Goal: Navigation & Orientation: Go to known website

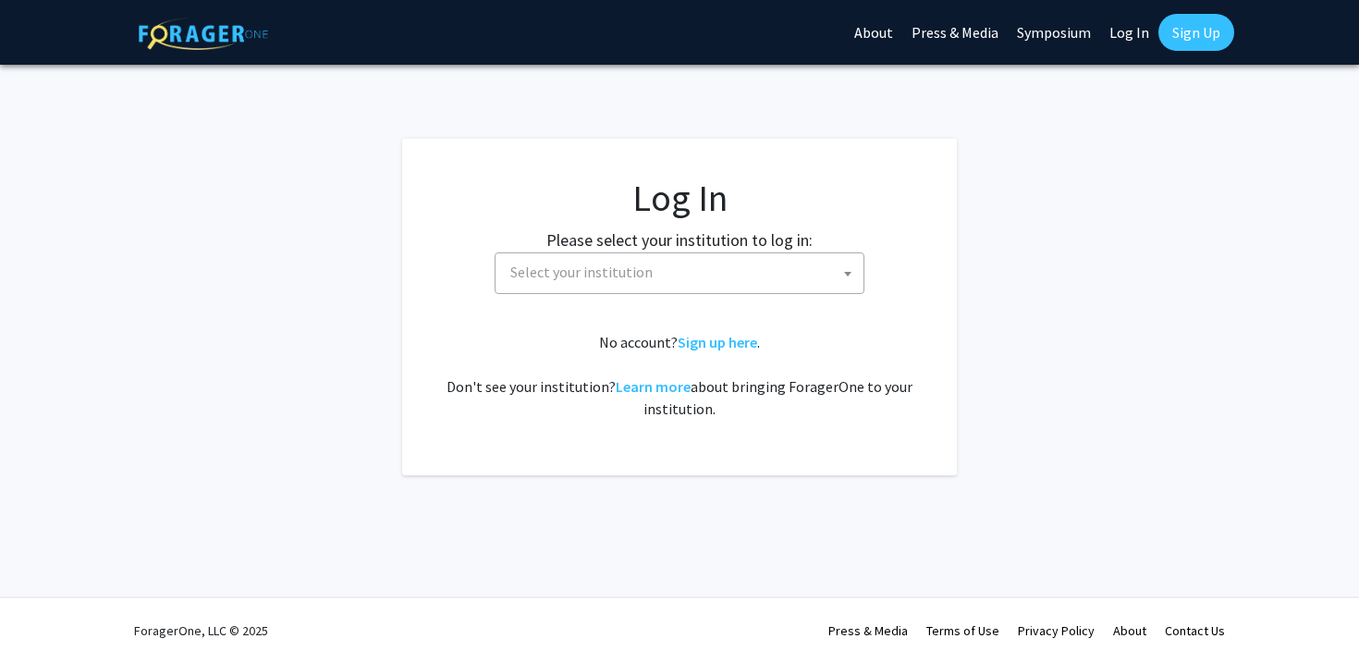
select select
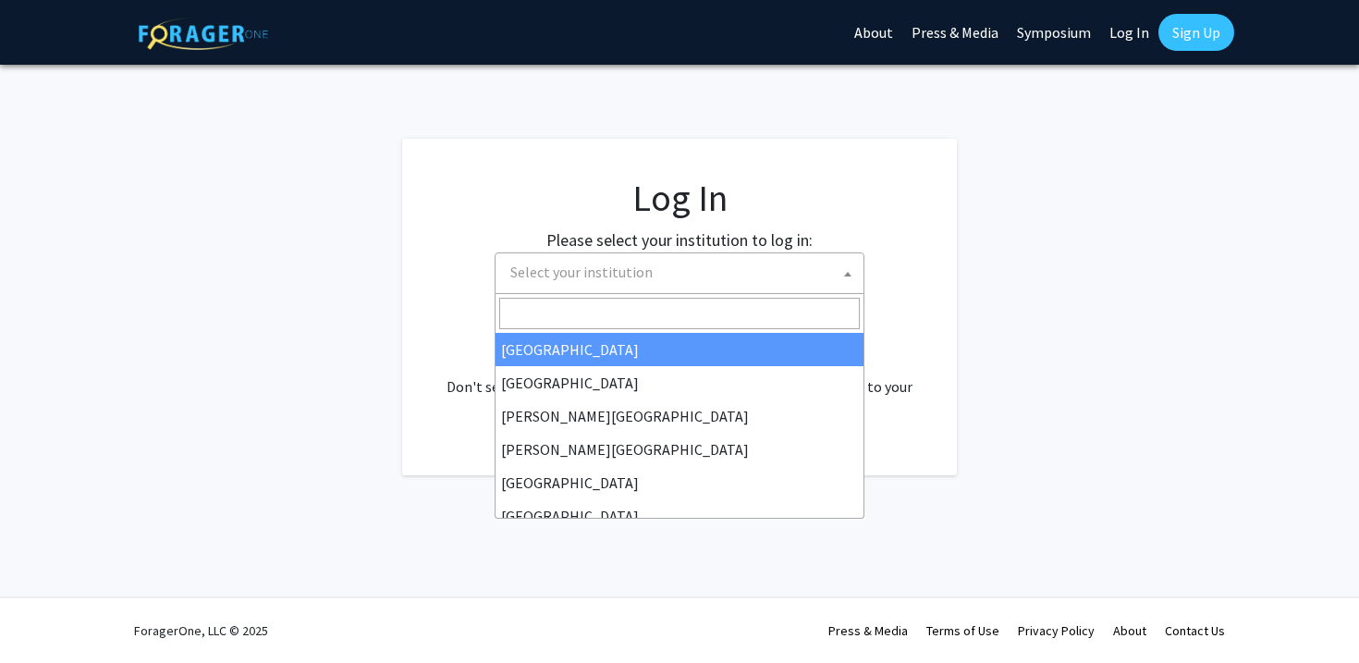
click at [535, 270] on span "Select your institution" at bounding box center [582, 272] width 142 height 18
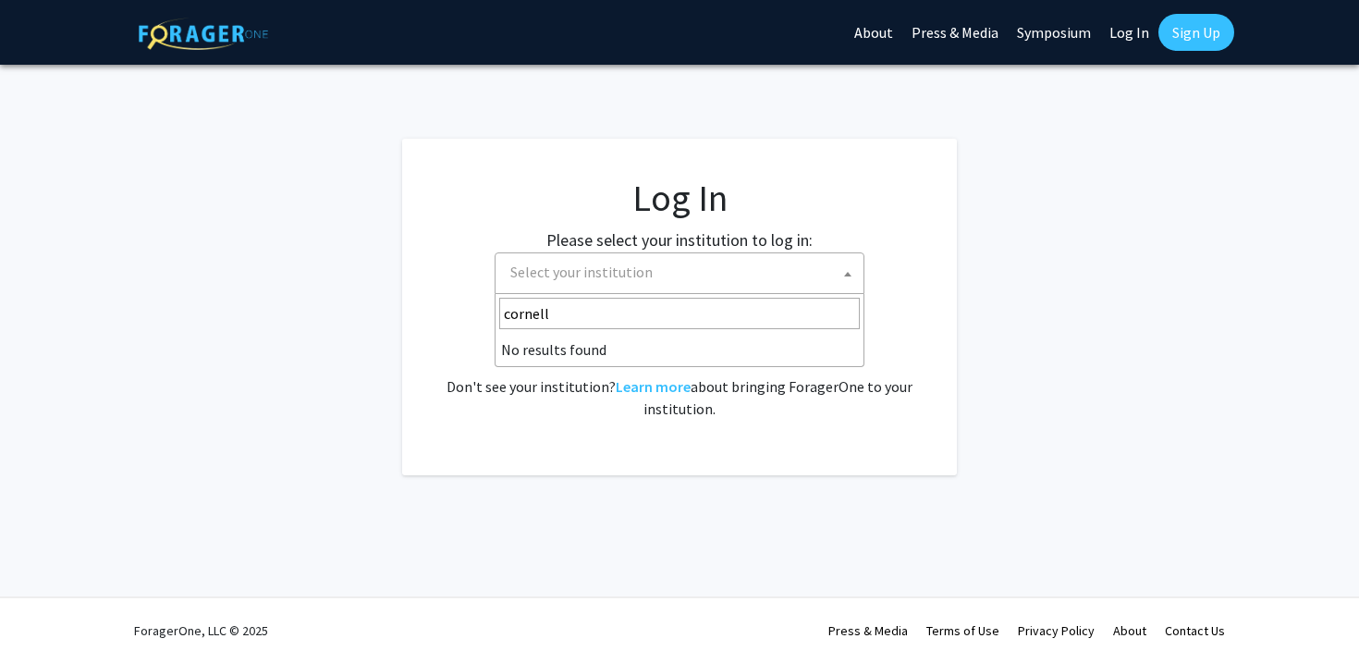
type input "cornell"
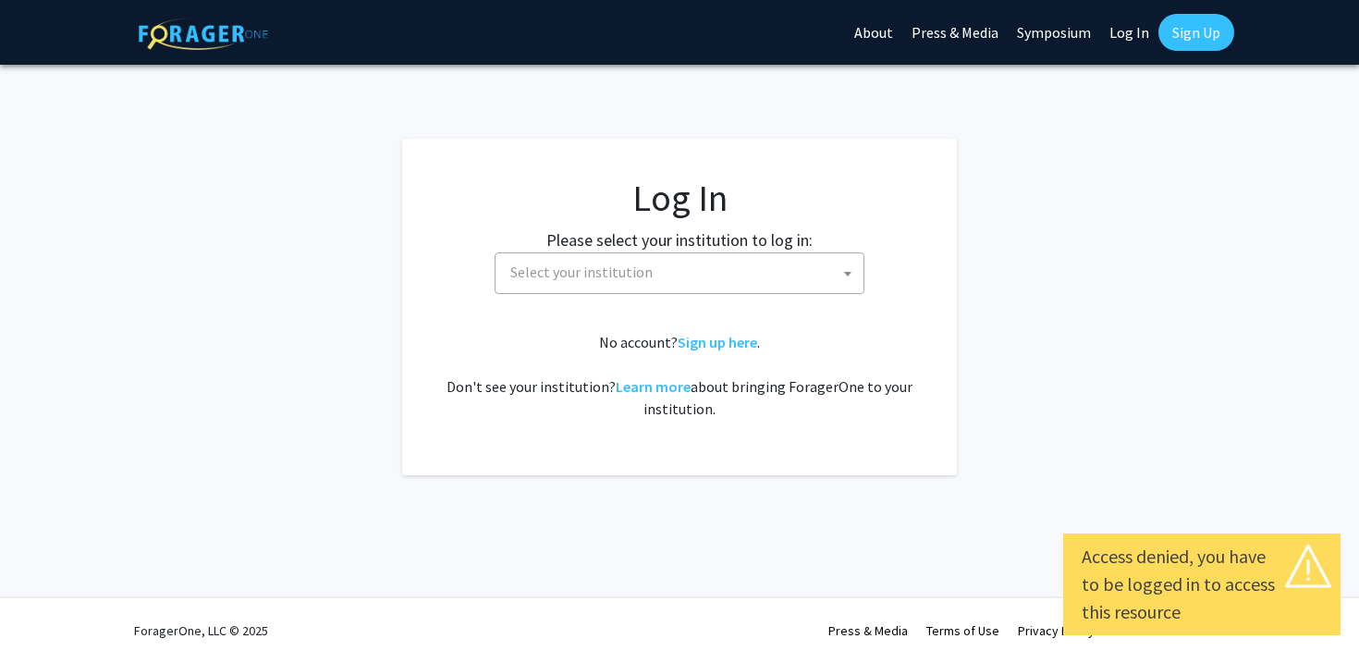
select select
click at [613, 273] on span "Select your institution" at bounding box center [582, 272] width 142 height 18
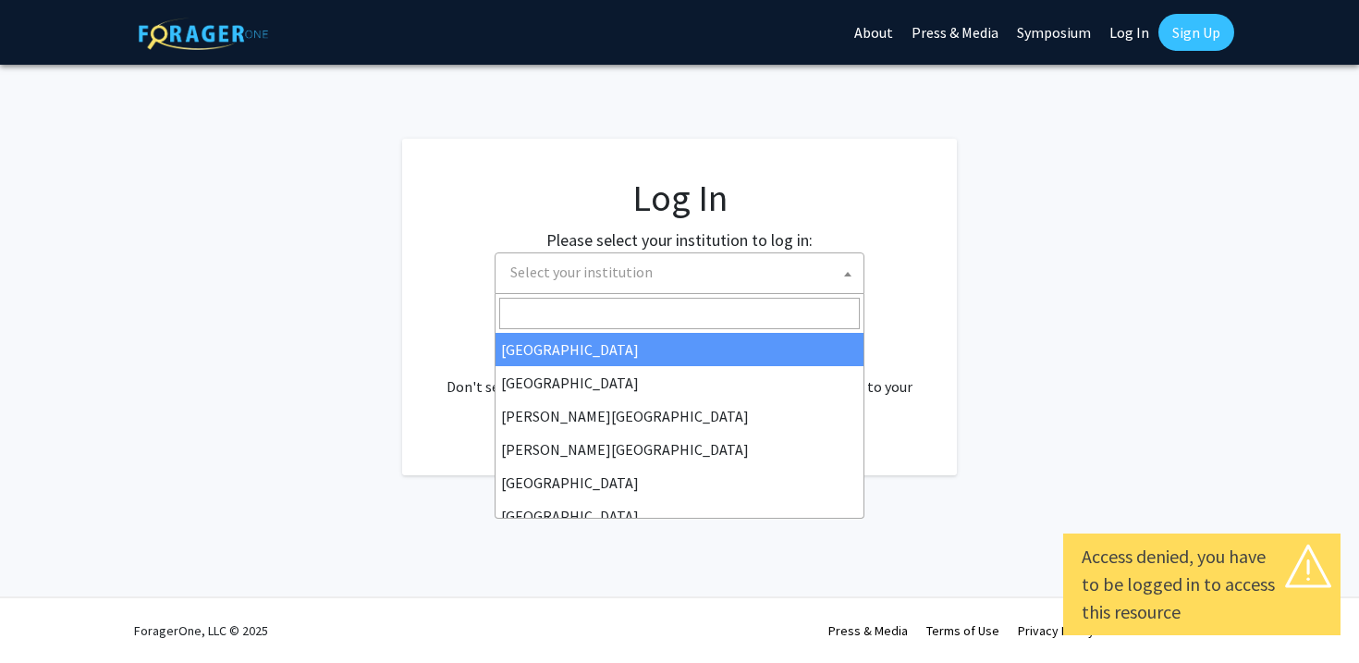
click at [978, 236] on fg-login "Log In Please select your institution to log in: [GEOGRAPHIC_DATA] [GEOGRAPHIC_…" at bounding box center [679, 307] width 1359 height 337
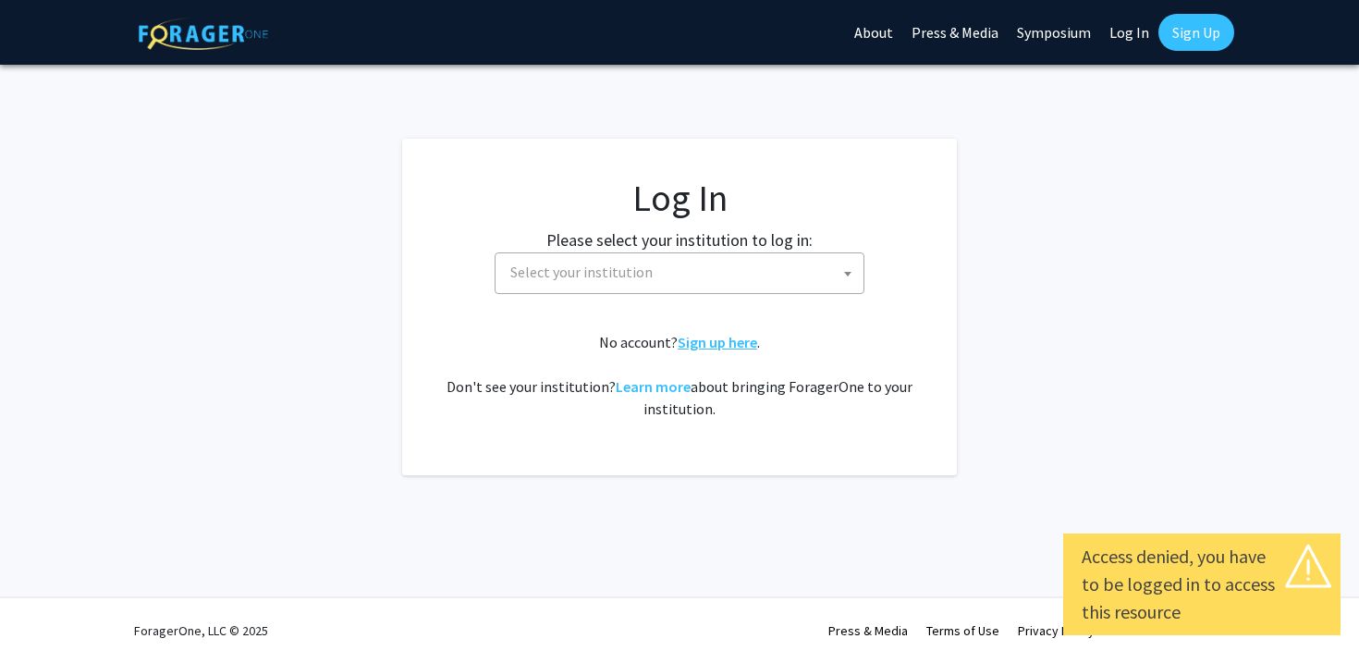
click at [719, 344] on link "Sign up here" at bounding box center [718, 342] width 80 height 18
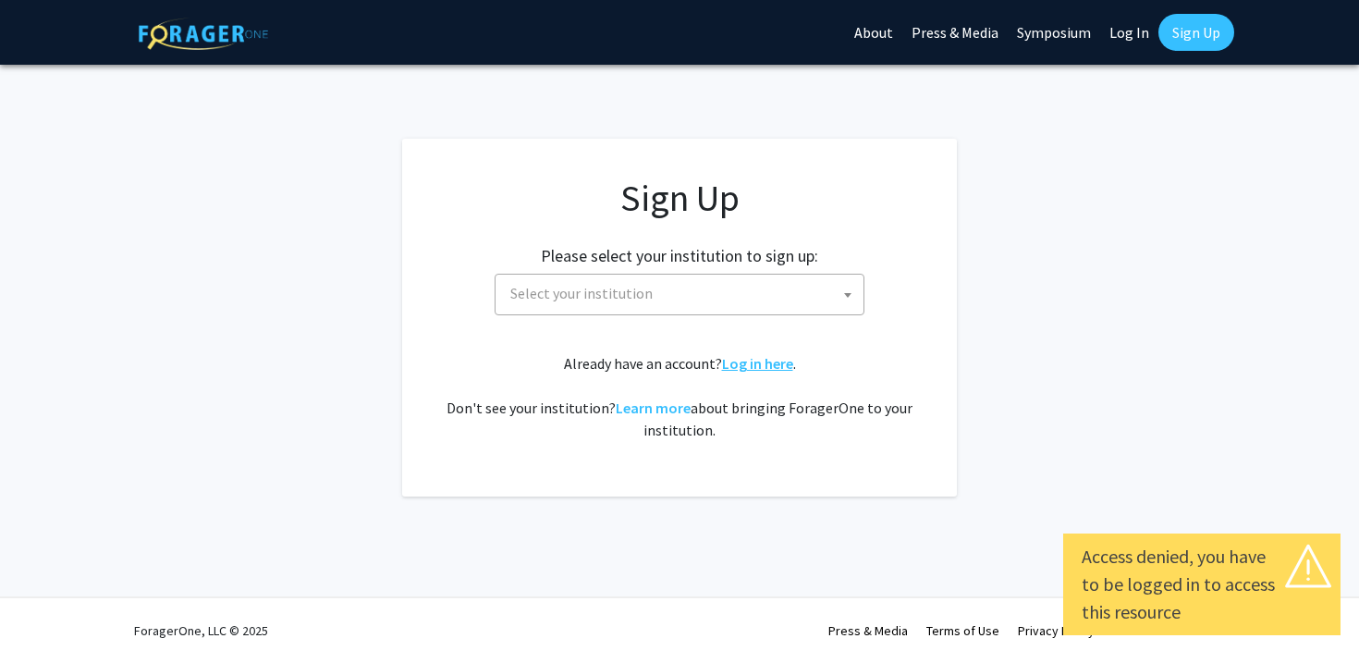
click at [745, 361] on link "Log in here" at bounding box center [757, 363] width 71 height 18
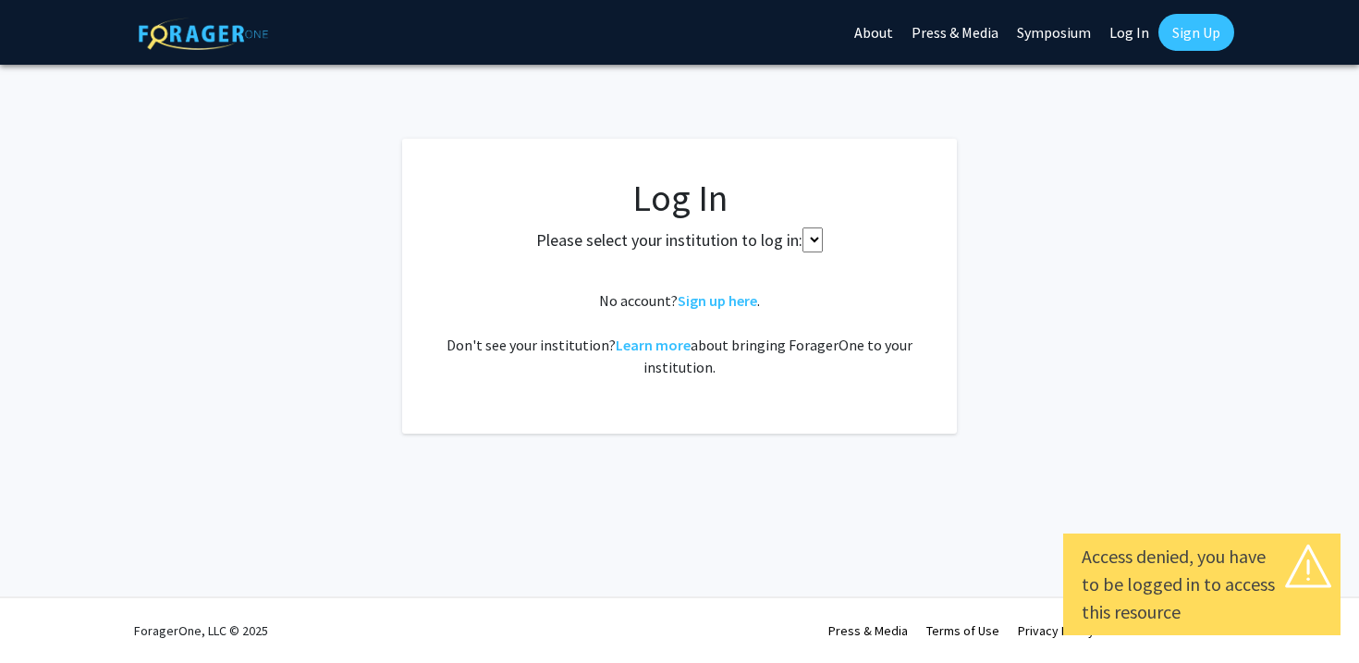
select select
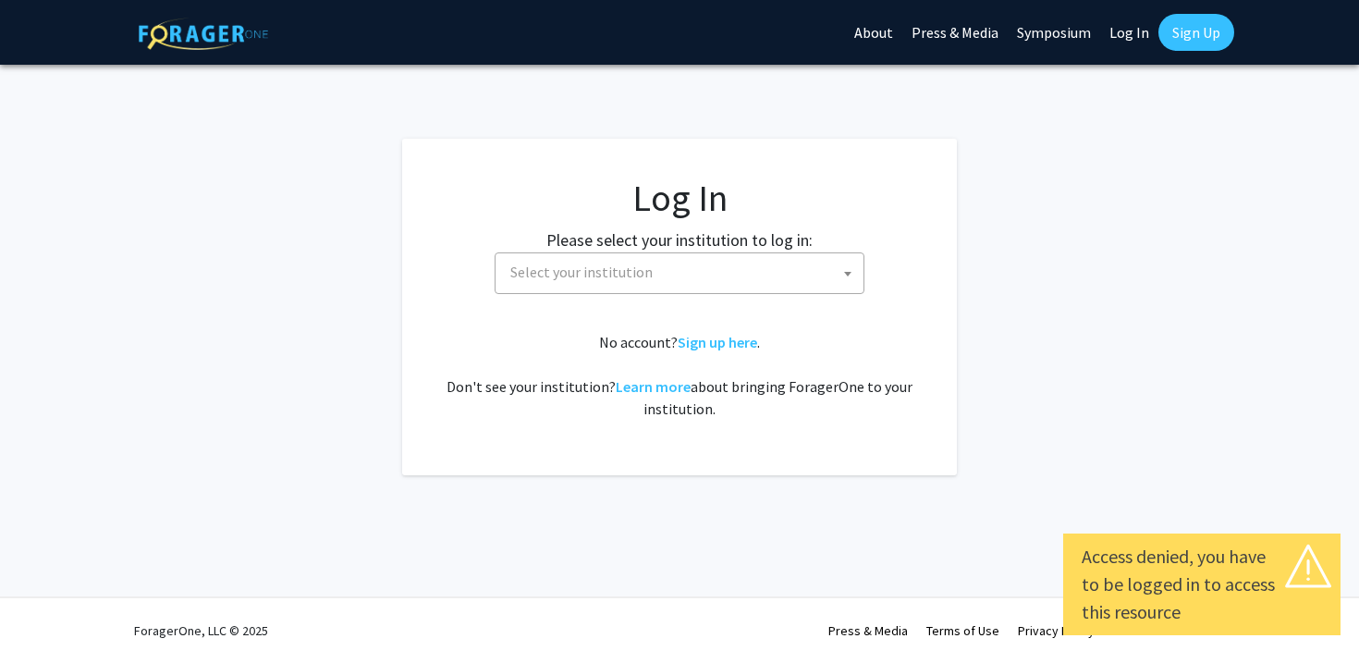
click at [742, 326] on fg-card-body "Log In Please select your institution to log in: [GEOGRAPHIC_DATA] [GEOGRAPHIC_…" at bounding box center [679, 307] width 481 height 263
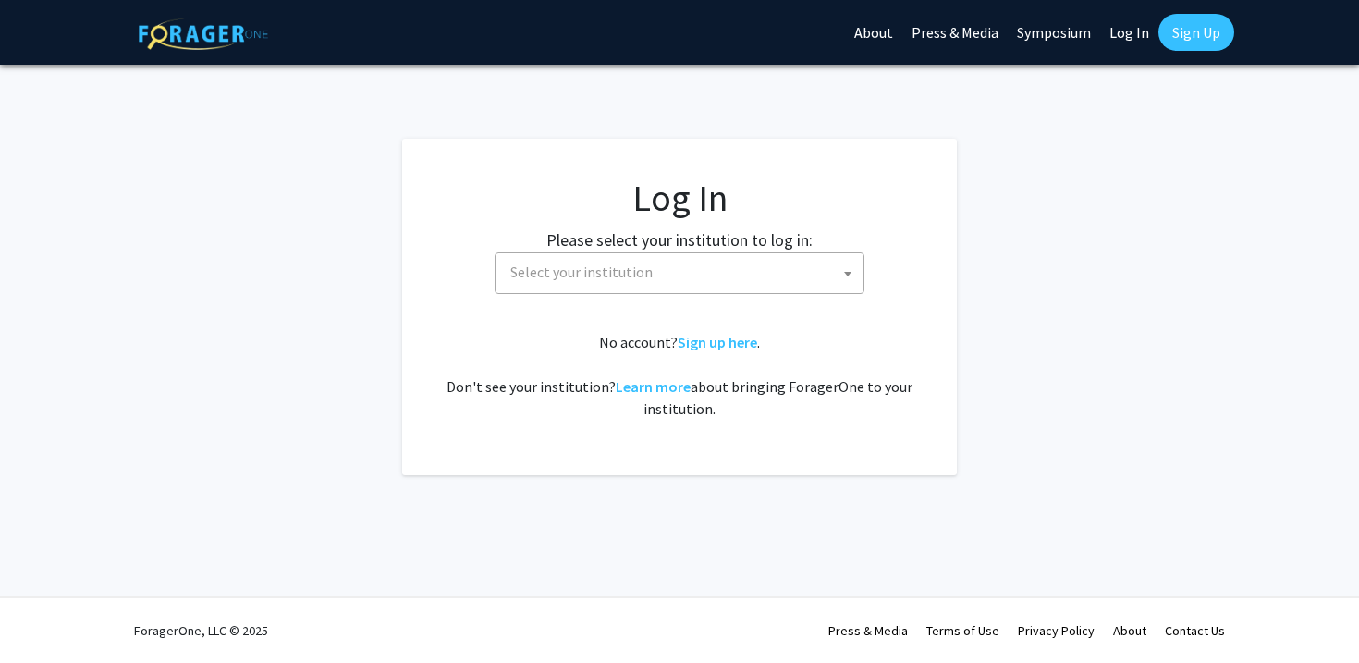
click at [1226, 91] on div "Skip navigation About Press & Media Symposium Log In Sign Up Complete your prof…" at bounding box center [679, 331] width 1359 height 663
